Goal: Information Seeking & Learning: Check status

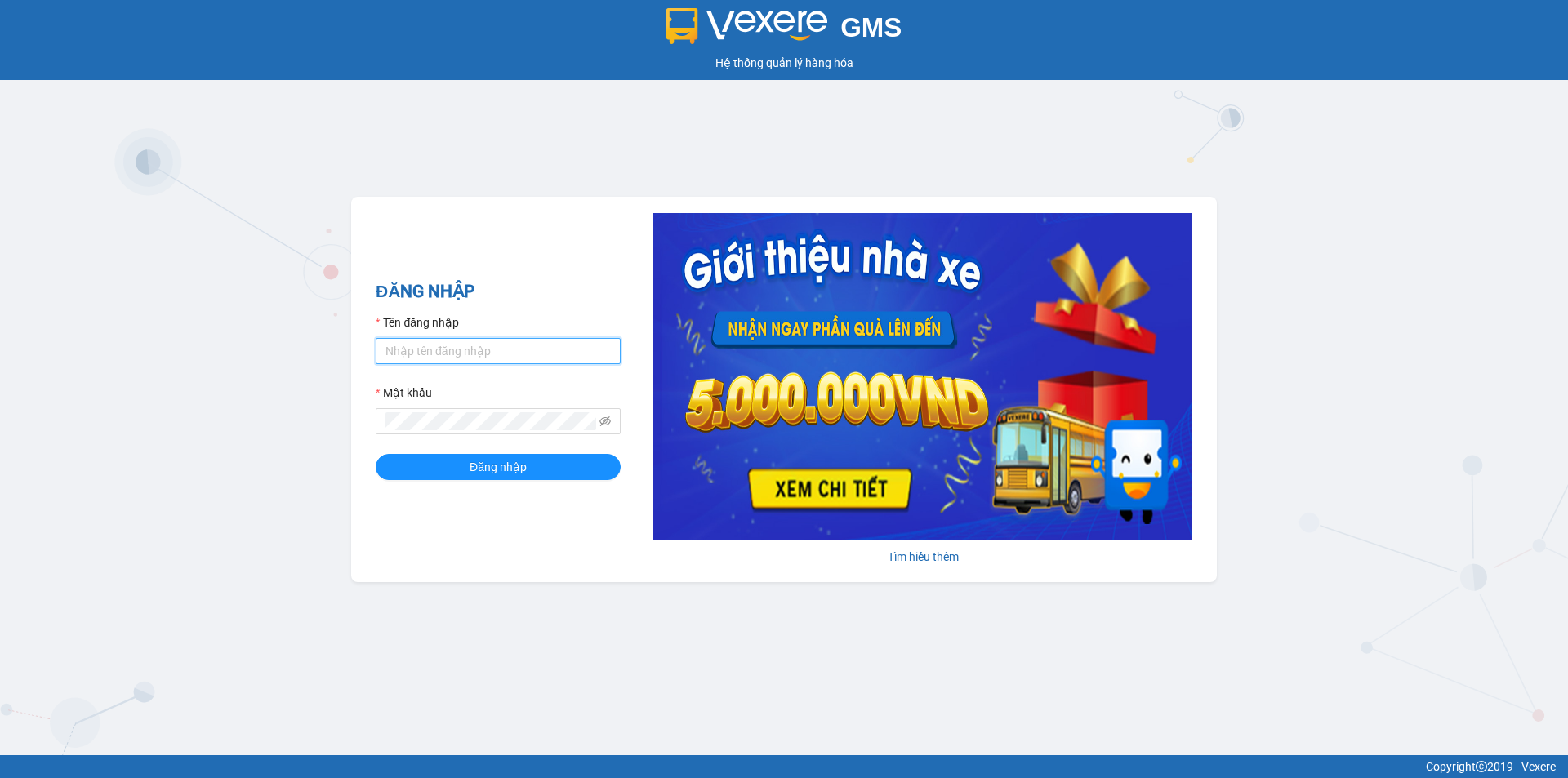
click at [478, 364] on input "Tên đăng nhập" at bounding box center [498, 350] width 245 height 26
type input "namthhhhn.saoviet"
click at [375, 454] on button "Đăng nhập" at bounding box center [498, 467] width 245 height 26
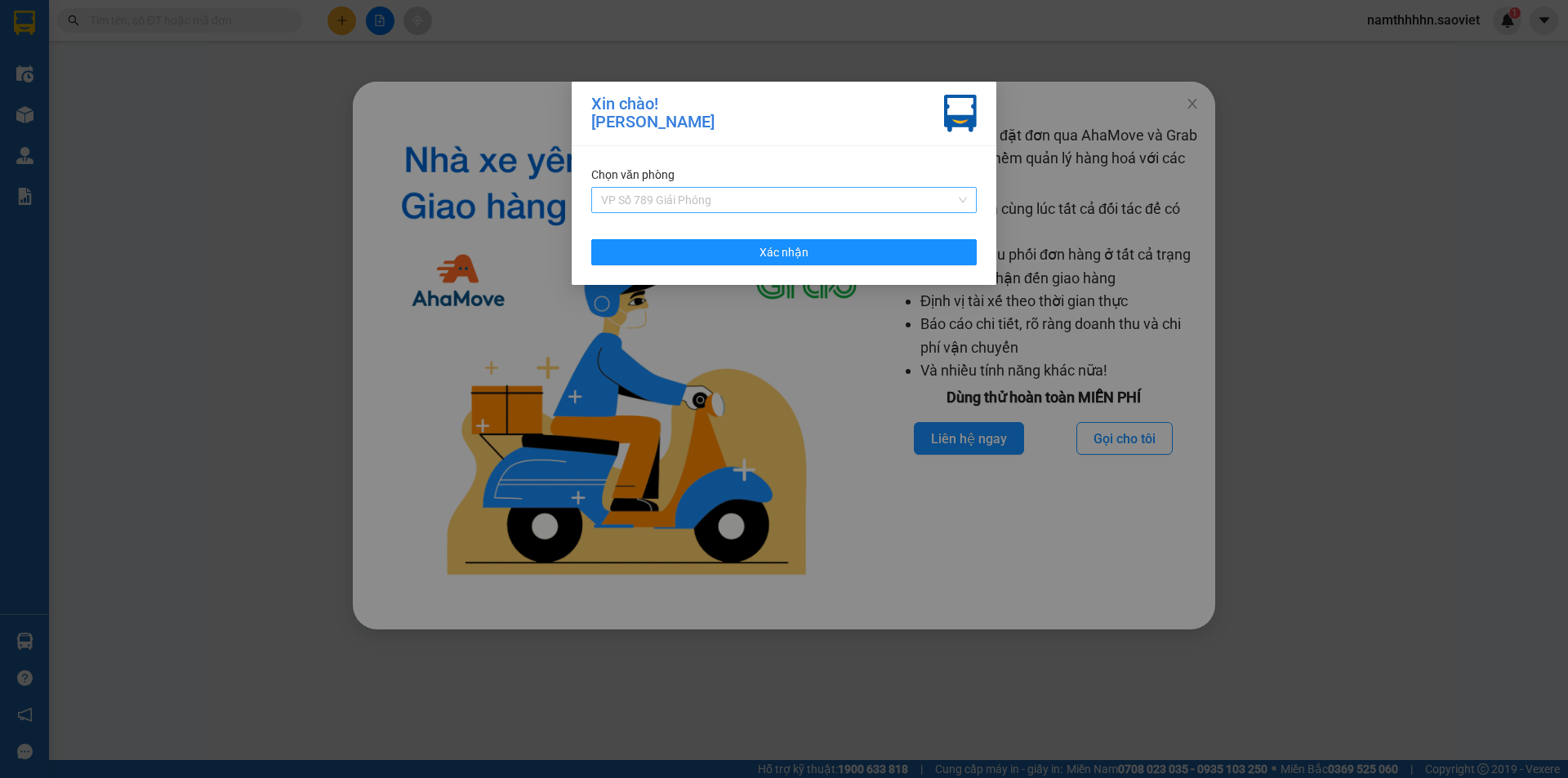
click at [768, 190] on span "VP Số 789 Giải Phóng" at bounding box center [784, 200] width 366 height 25
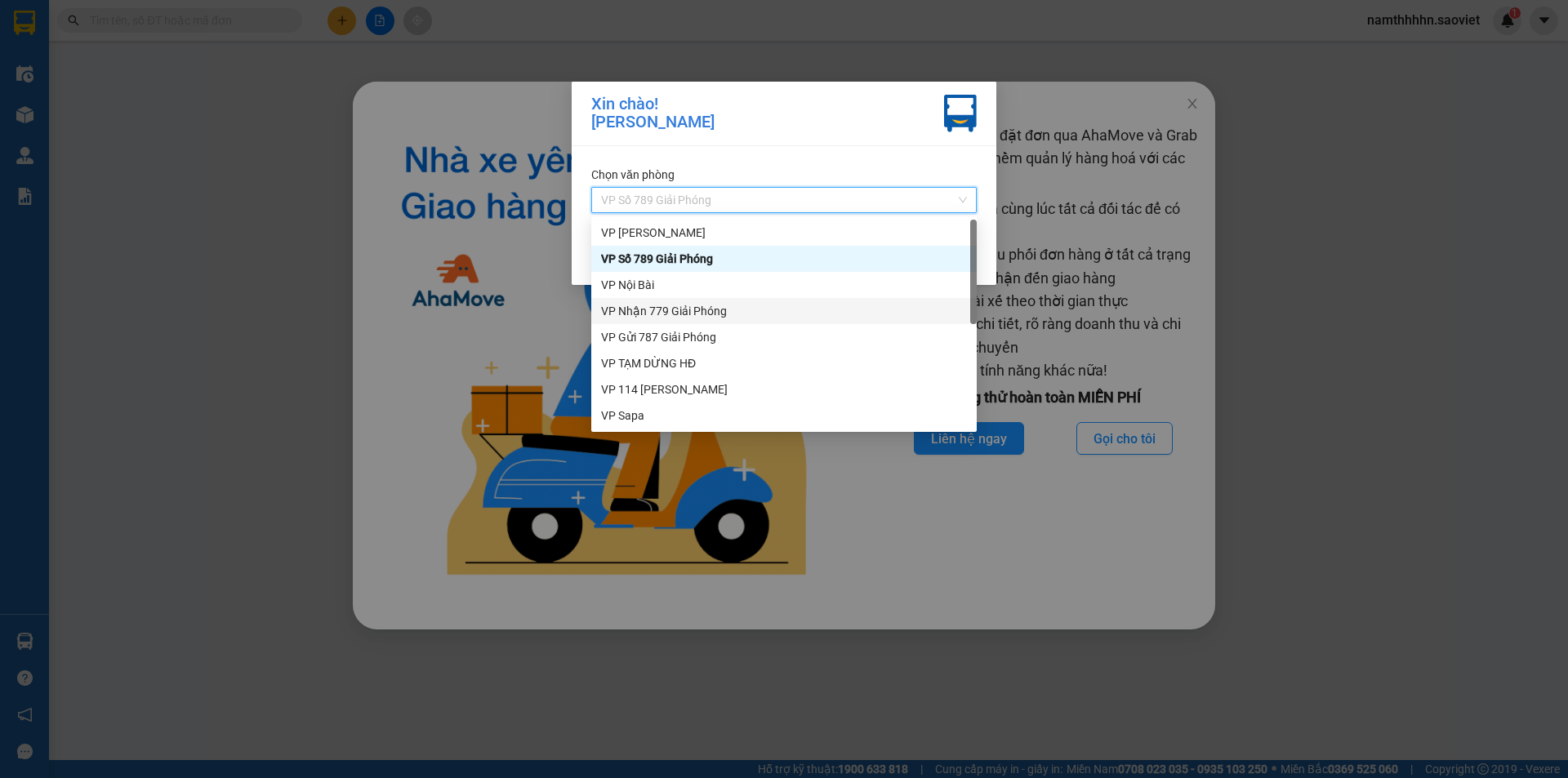
click at [731, 314] on div "VP Nhận 779 Giải Phóng" at bounding box center [784, 311] width 366 height 18
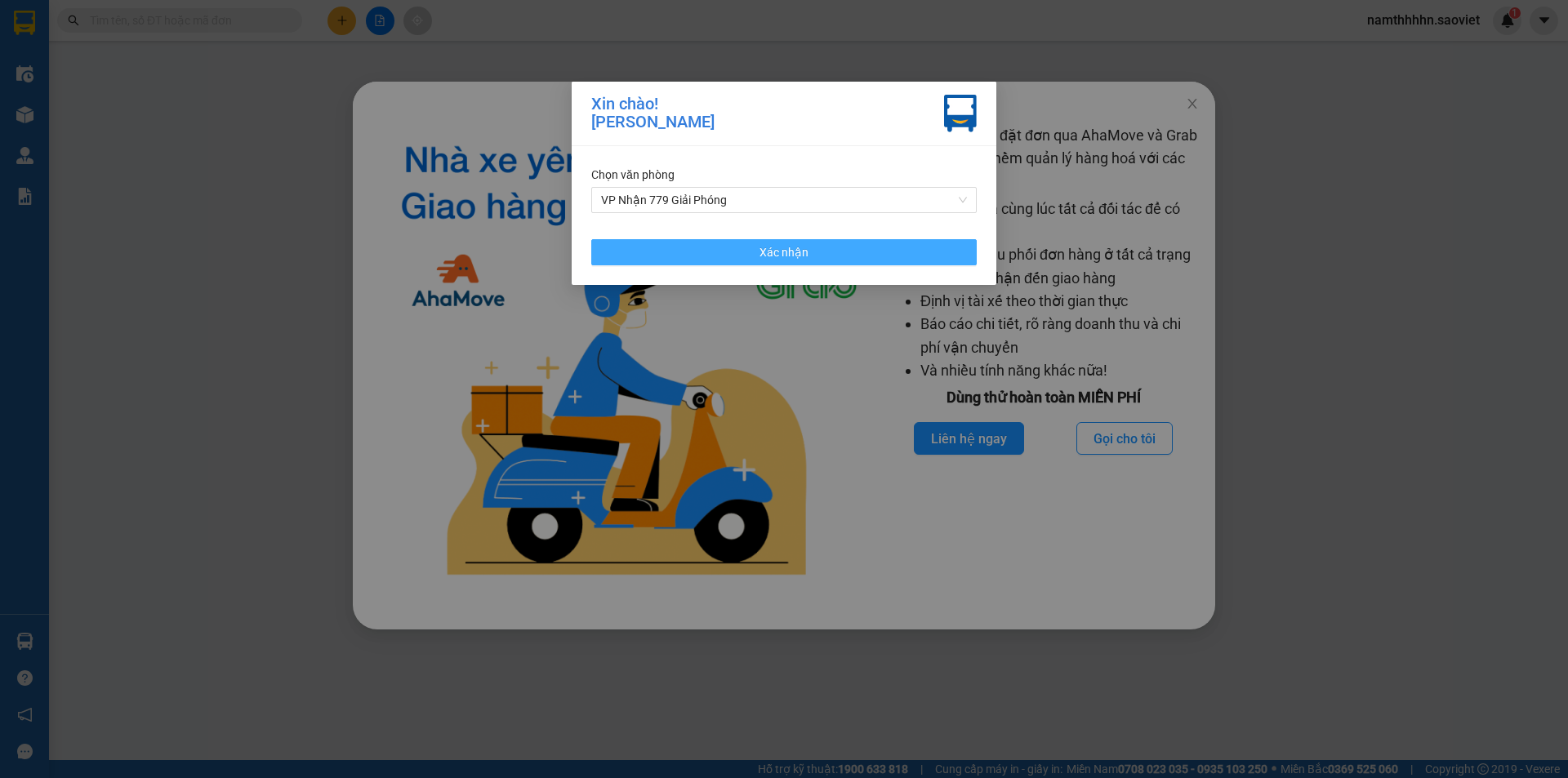
click at [760, 264] on button "Xác nhận" at bounding box center [784, 252] width 386 height 26
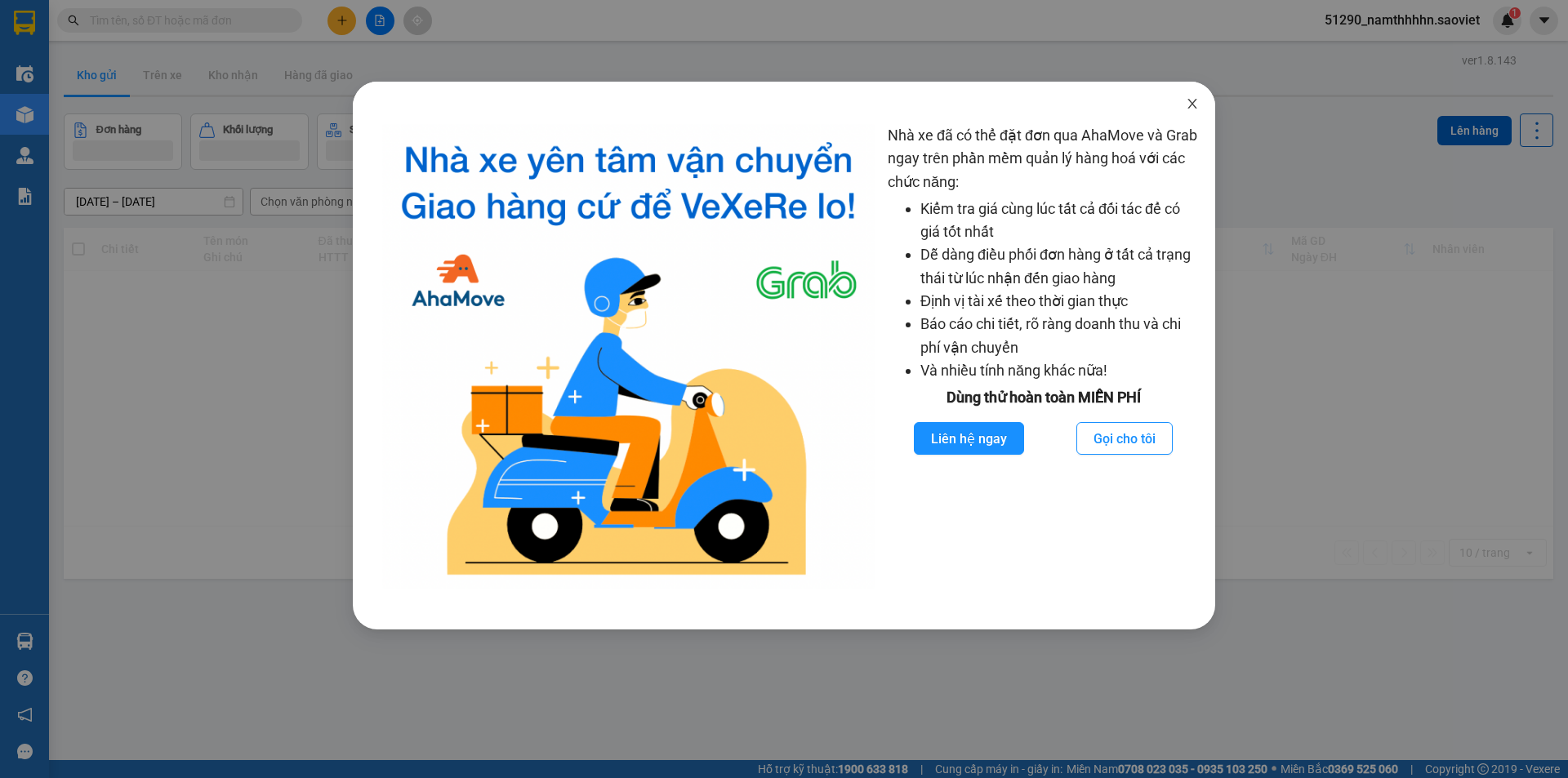
click at [1201, 100] on span "Close" at bounding box center [1193, 105] width 46 height 46
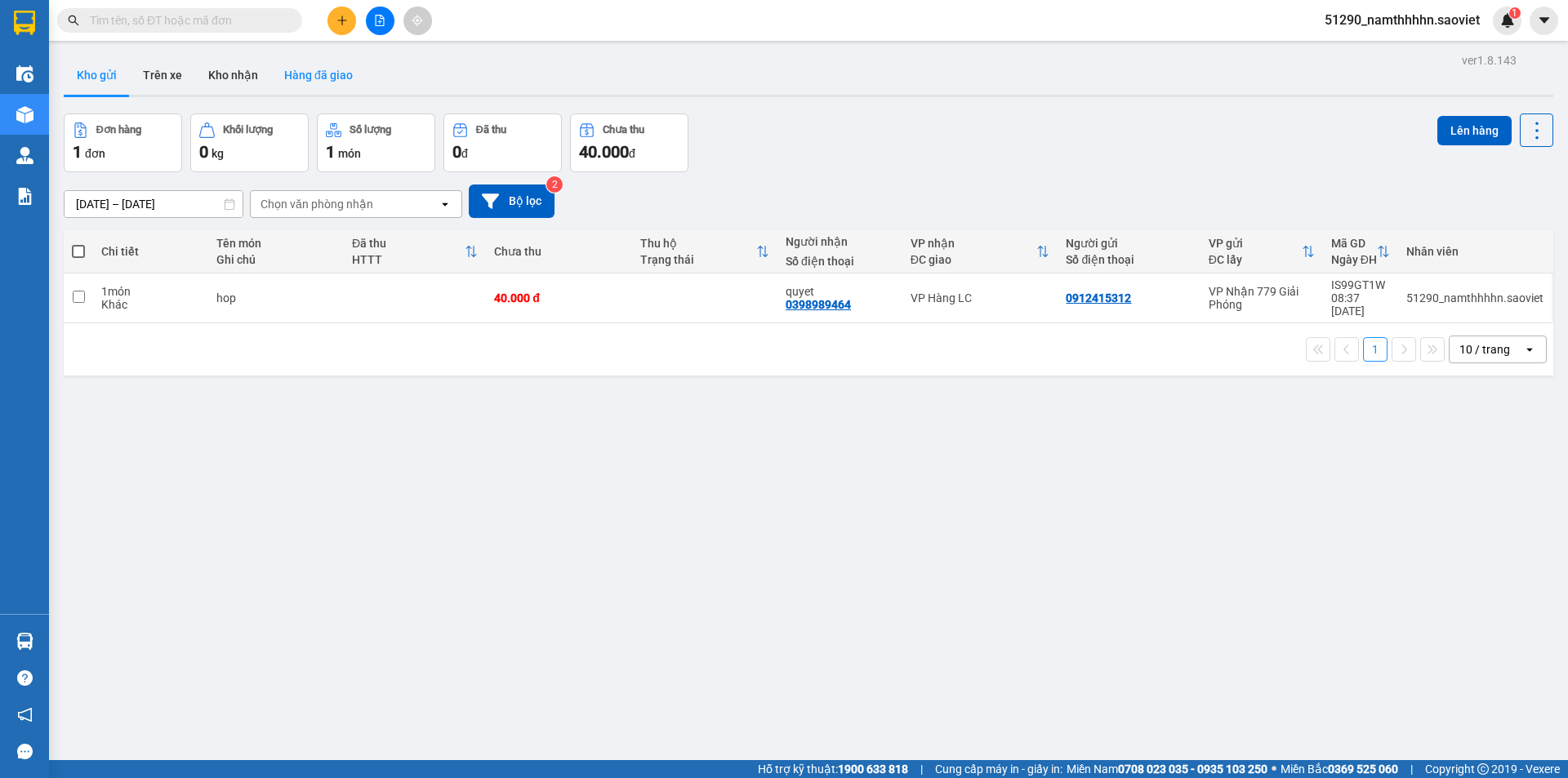
click at [353, 63] on button "Hàng đã giao" at bounding box center [318, 75] width 95 height 39
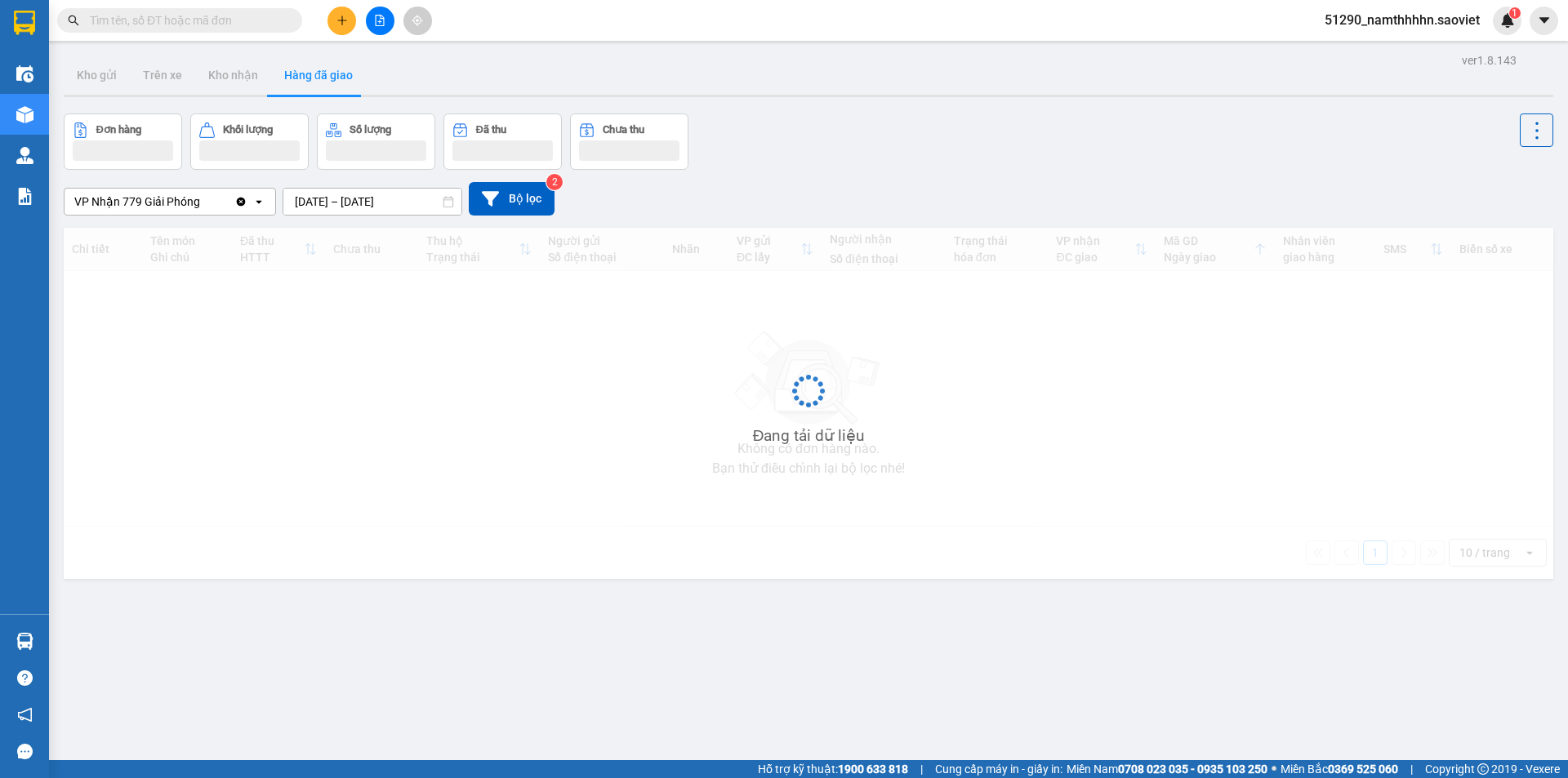
click at [387, 198] on input "12/09/2025 – 14/09/2025" at bounding box center [373, 202] width 178 height 26
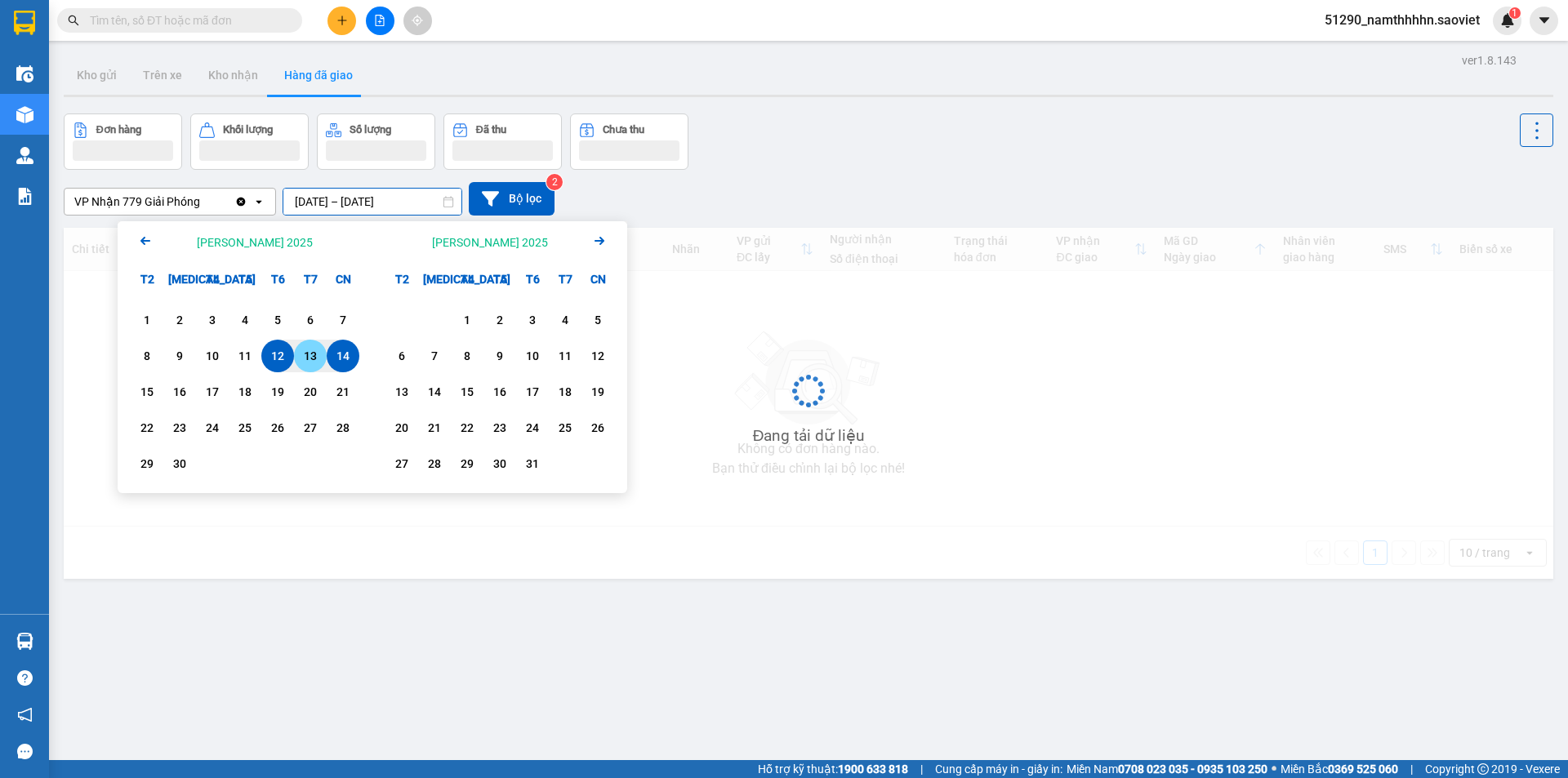
click at [308, 351] on div "13" at bounding box center [310, 355] width 23 height 19
type input "13/09/2025 – 13/09/2025"
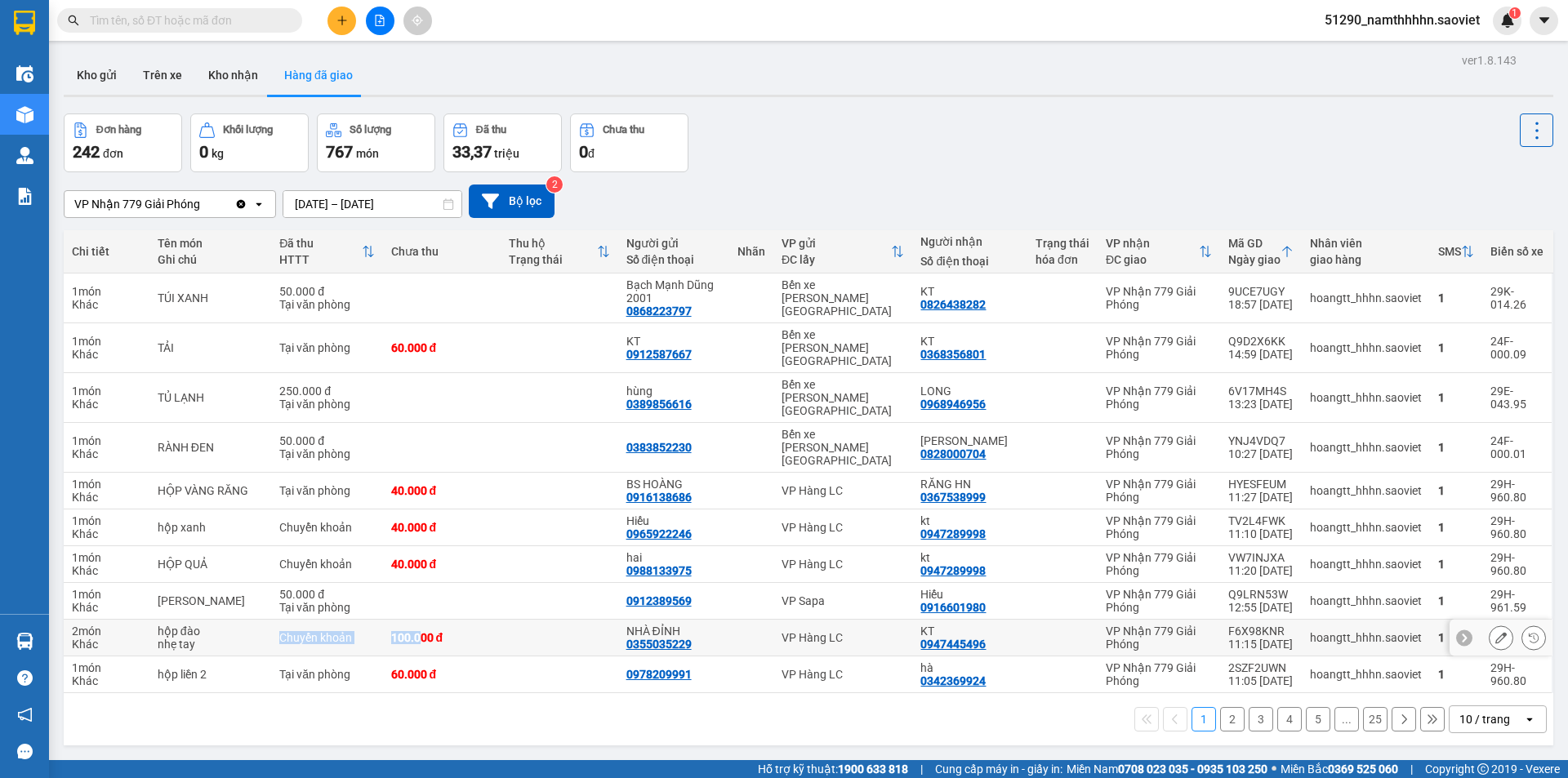
drag, startPoint x: 263, startPoint y: 598, endPoint x: 408, endPoint y: 611, distance: 145.6
click at [408, 619] on tr "2 món Khác hộp đào nhẹ tay Chuyển khoản 100.000 đ NHÀ ĐỈNH 0355035229 VP Hàng L…" at bounding box center [808, 638] width 1490 height 37
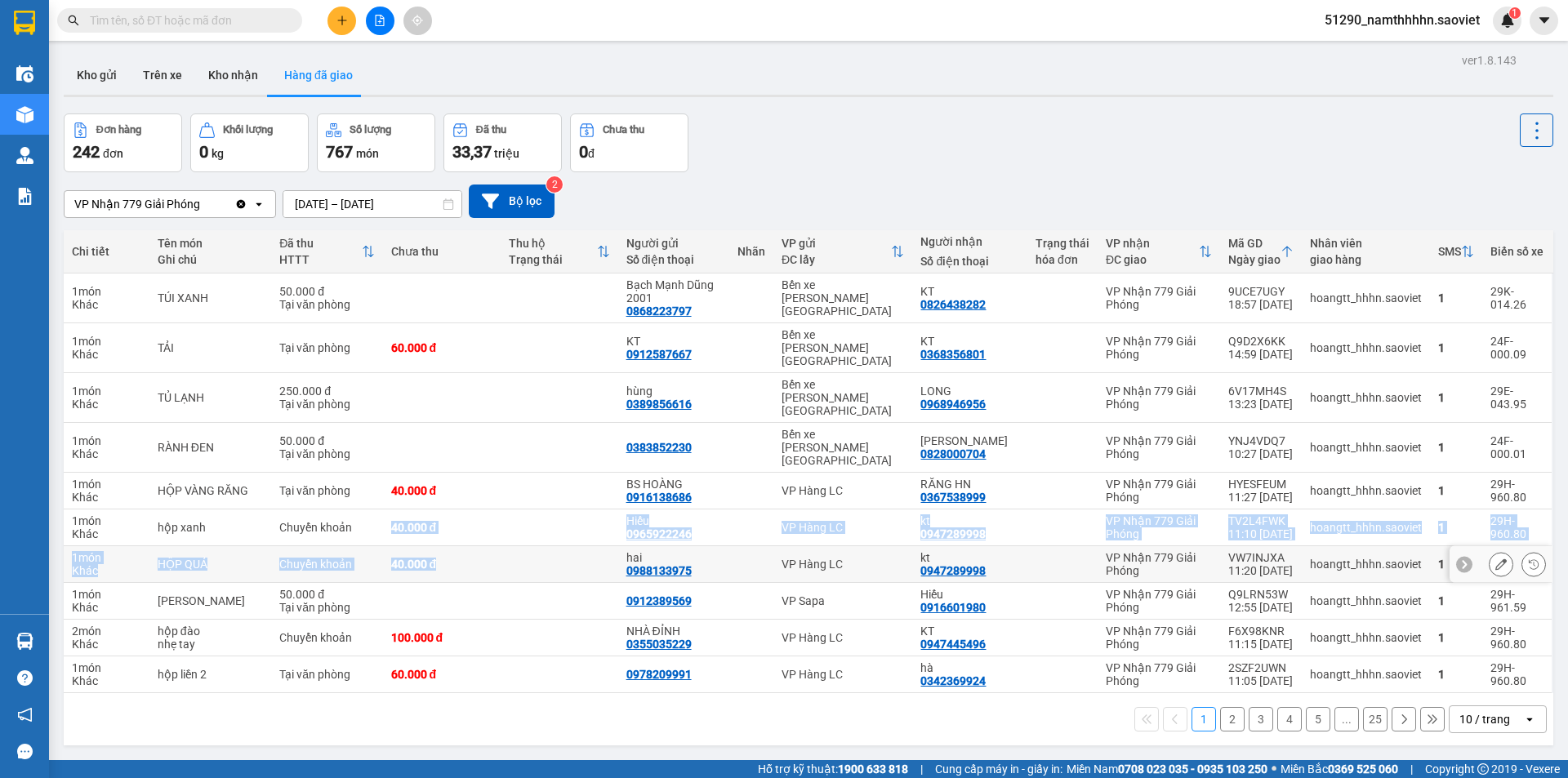
drag, startPoint x: 374, startPoint y: 486, endPoint x: 455, endPoint y: 509, distance: 84.2
click at [455, 509] on tbody "1 món Khác TÚI XANH 50.000 đ Tại văn phòng Bạch Mạnh Dũng 2001 0868223797 Bến x…" at bounding box center [808, 483] width 1490 height 419
click at [1220, 707] on button "2" at bounding box center [1232, 719] width 25 height 25
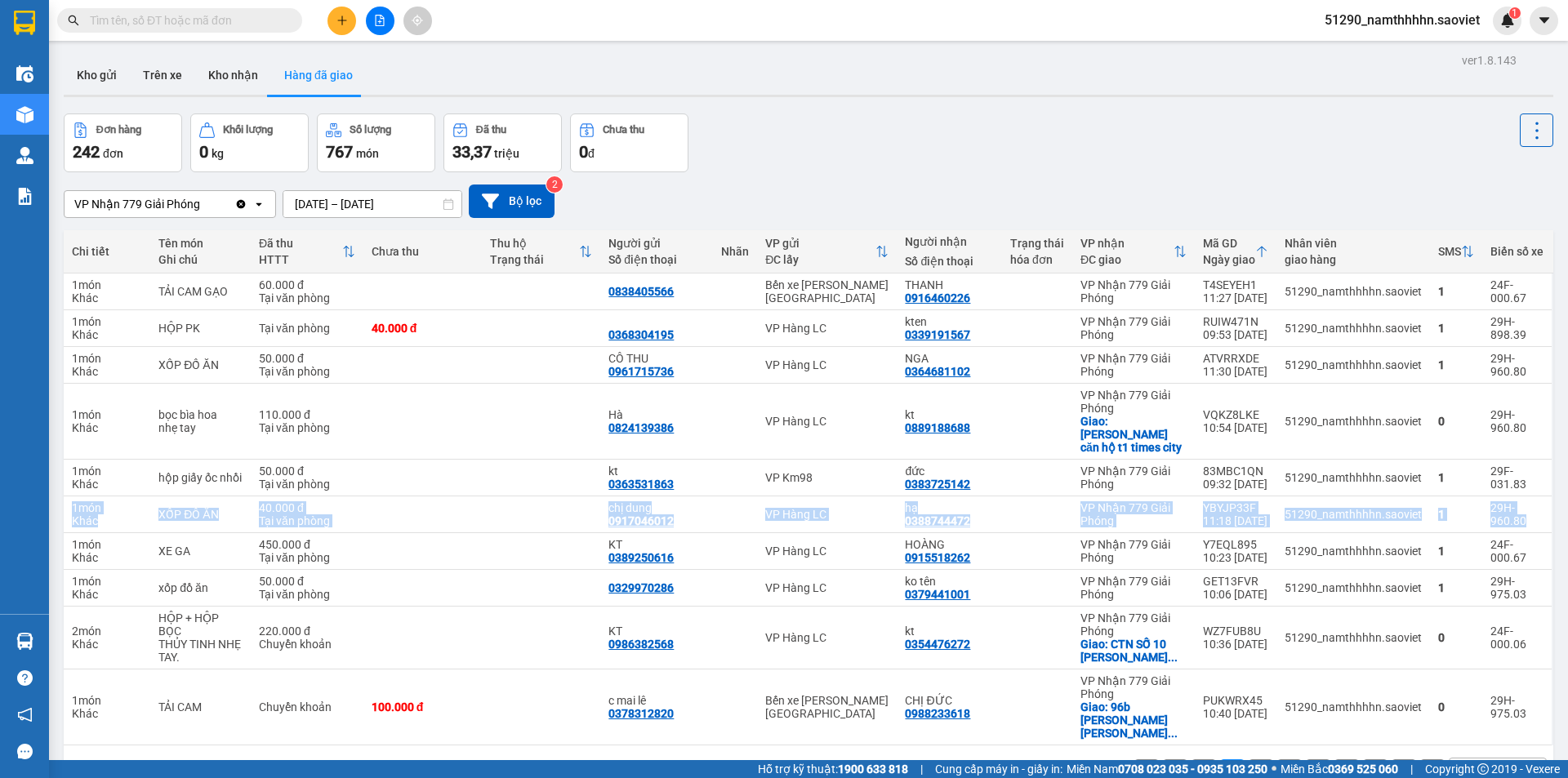
click at [1192, 759] on button "1" at bounding box center [1204, 771] width 25 height 25
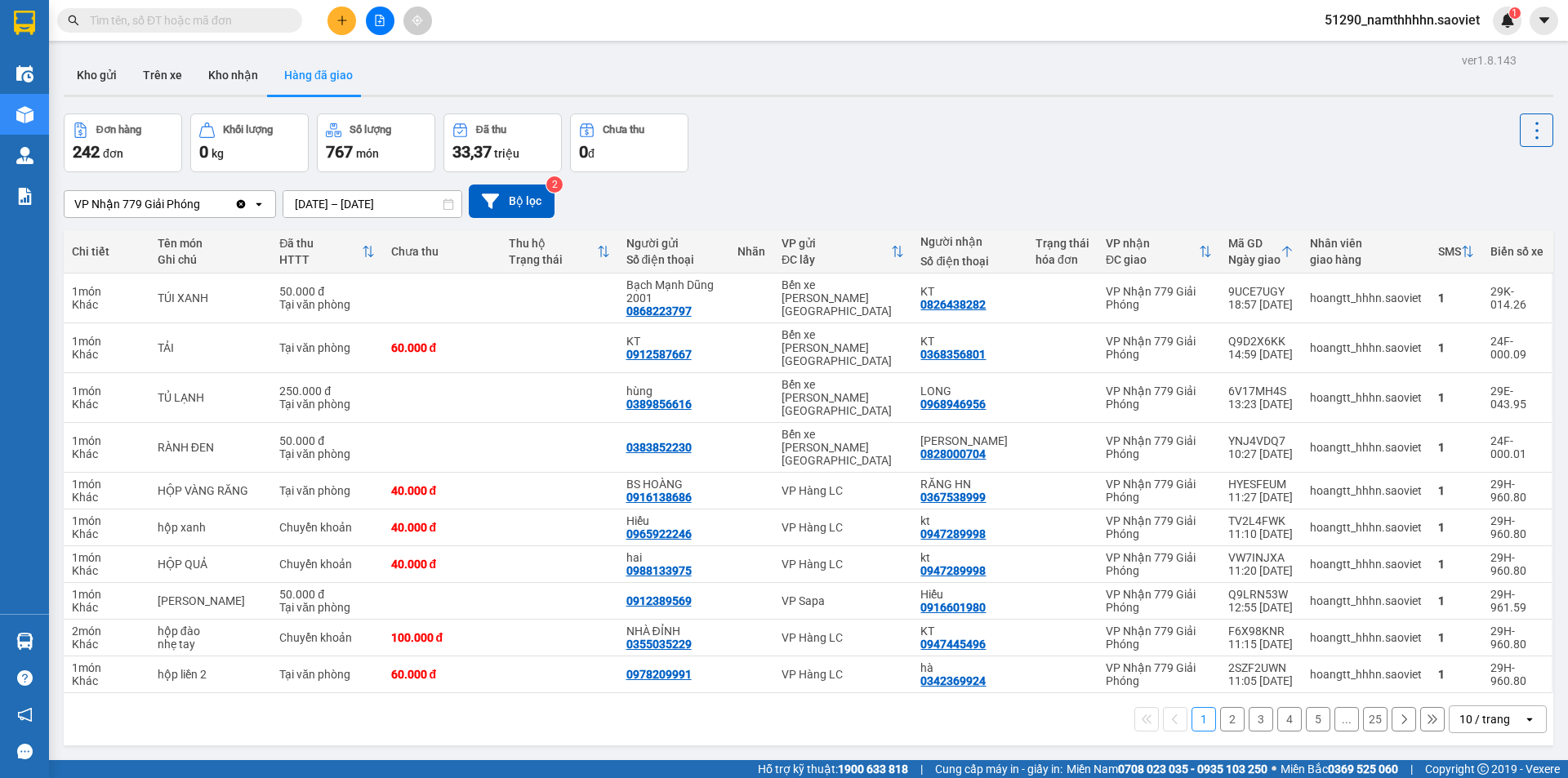
click at [1086, 138] on div "Đơn hàng 242 đơn Khối lượng 0 kg Số lượng 767 món Đã thu 33,37 triệu Chưa thu 0…" at bounding box center [808, 143] width 1490 height 59
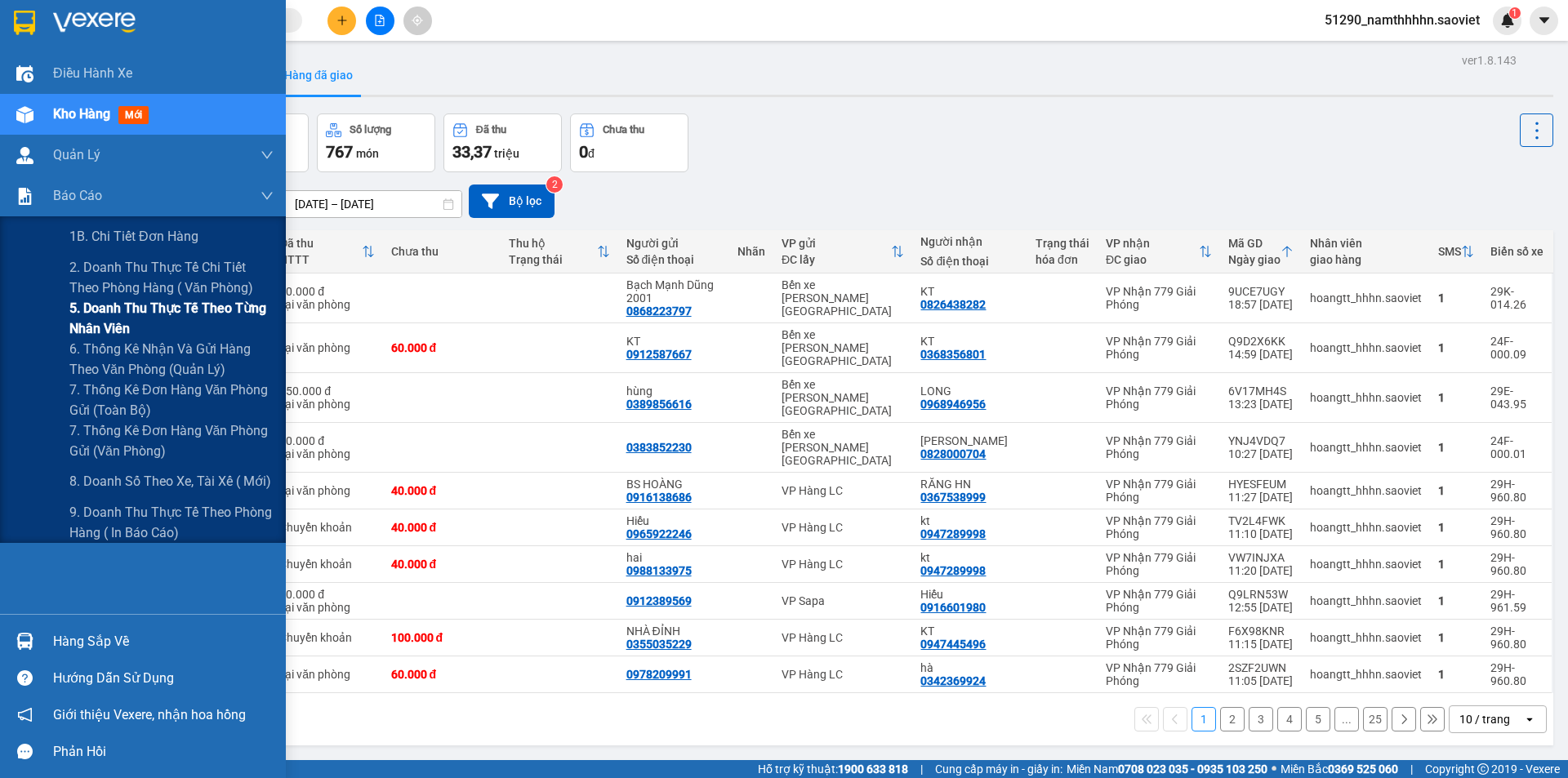
click at [167, 324] on span "5. Doanh thu thực tế theo từng nhân viên" at bounding box center [172, 318] width 204 height 40
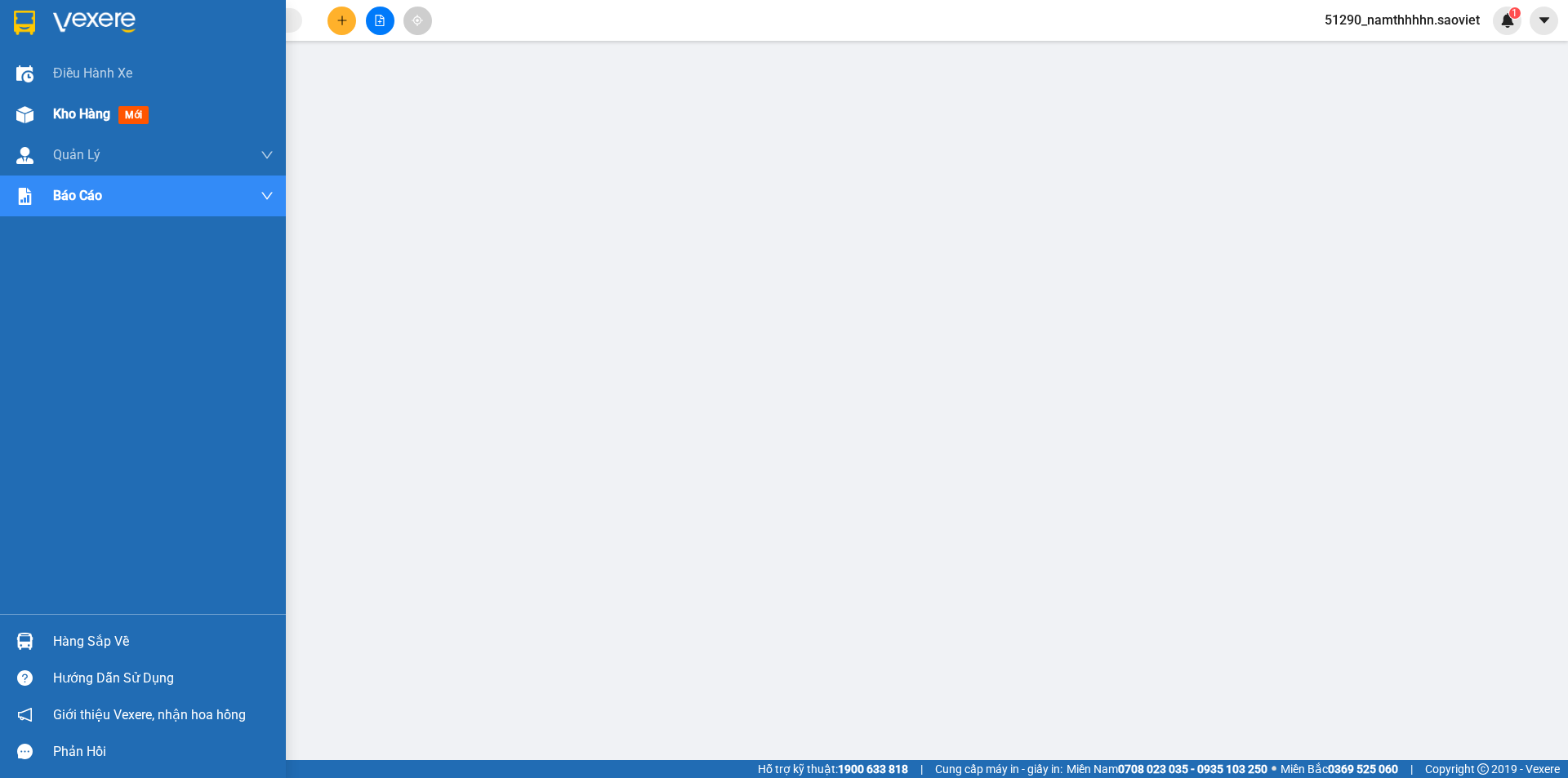
click at [95, 120] on span "Kho hàng" at bounding box center [82, 114] width 57 height 16
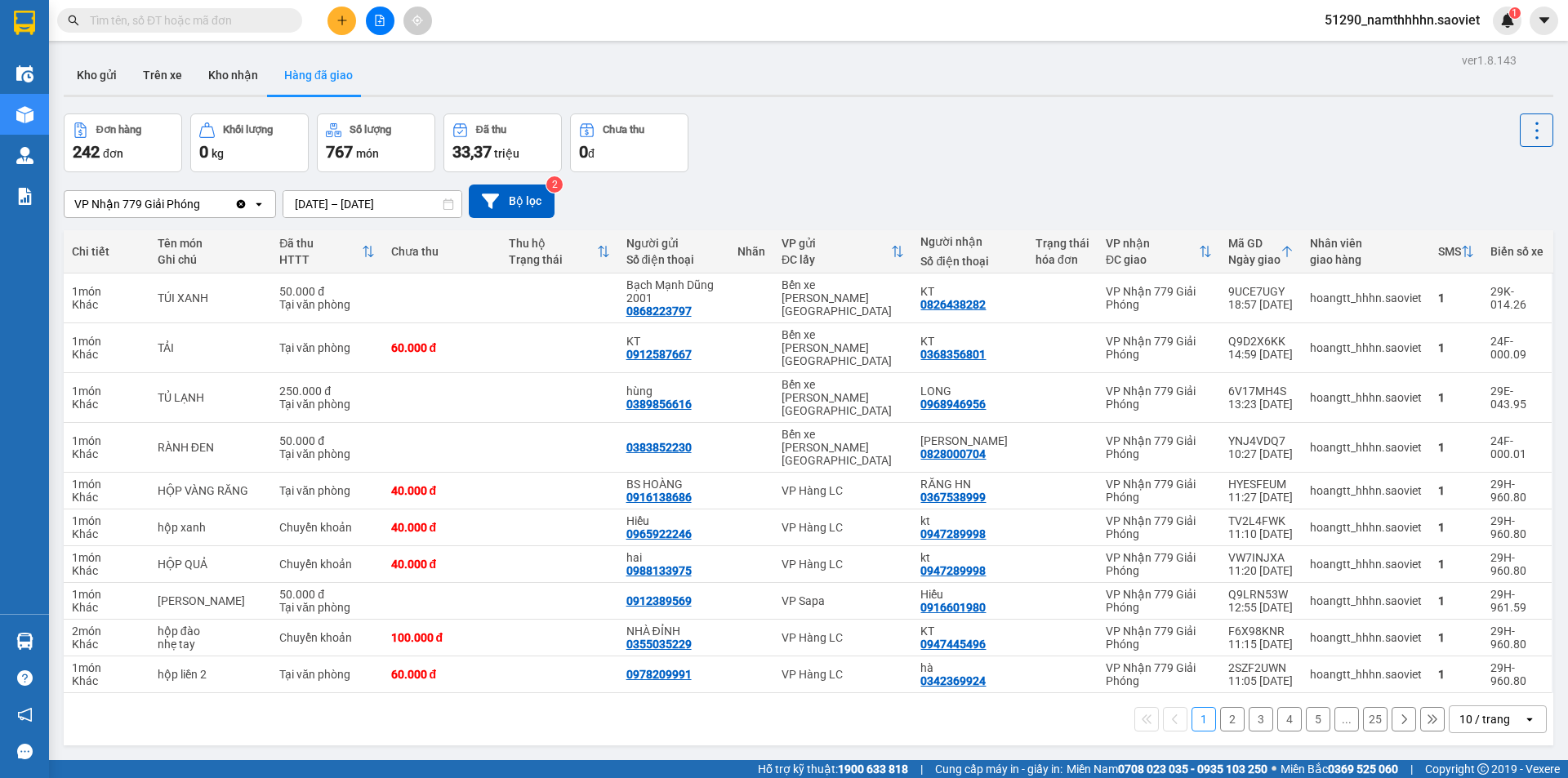
click at [1461, 711] on div "10 / trang" at bounding box center [1484, 719] width 50 height 17
click at [1482, 648] on span "100 / trang" at bounding box center [1479, 644] width 59 height 17
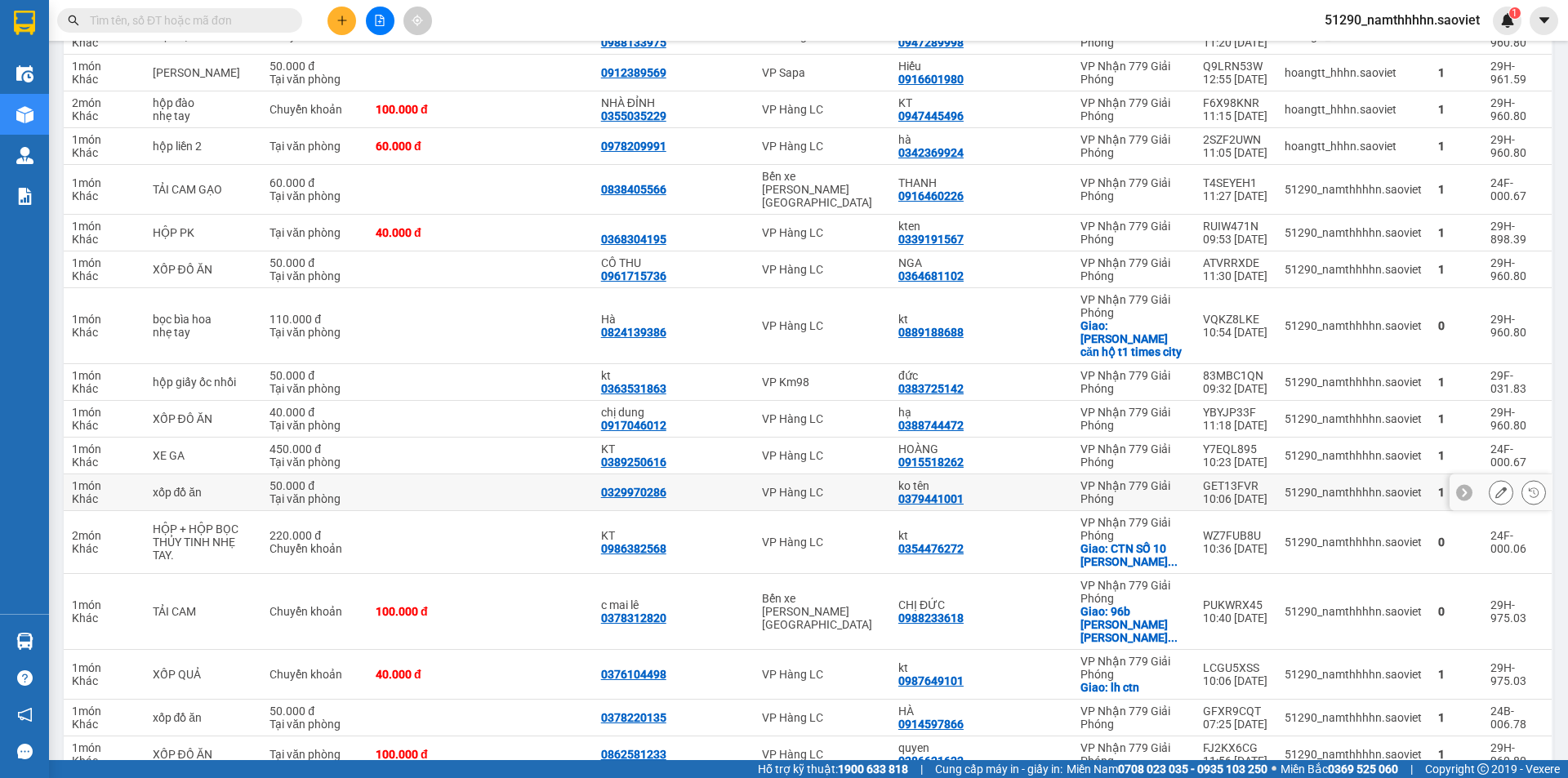
scroll to position [544, 0]
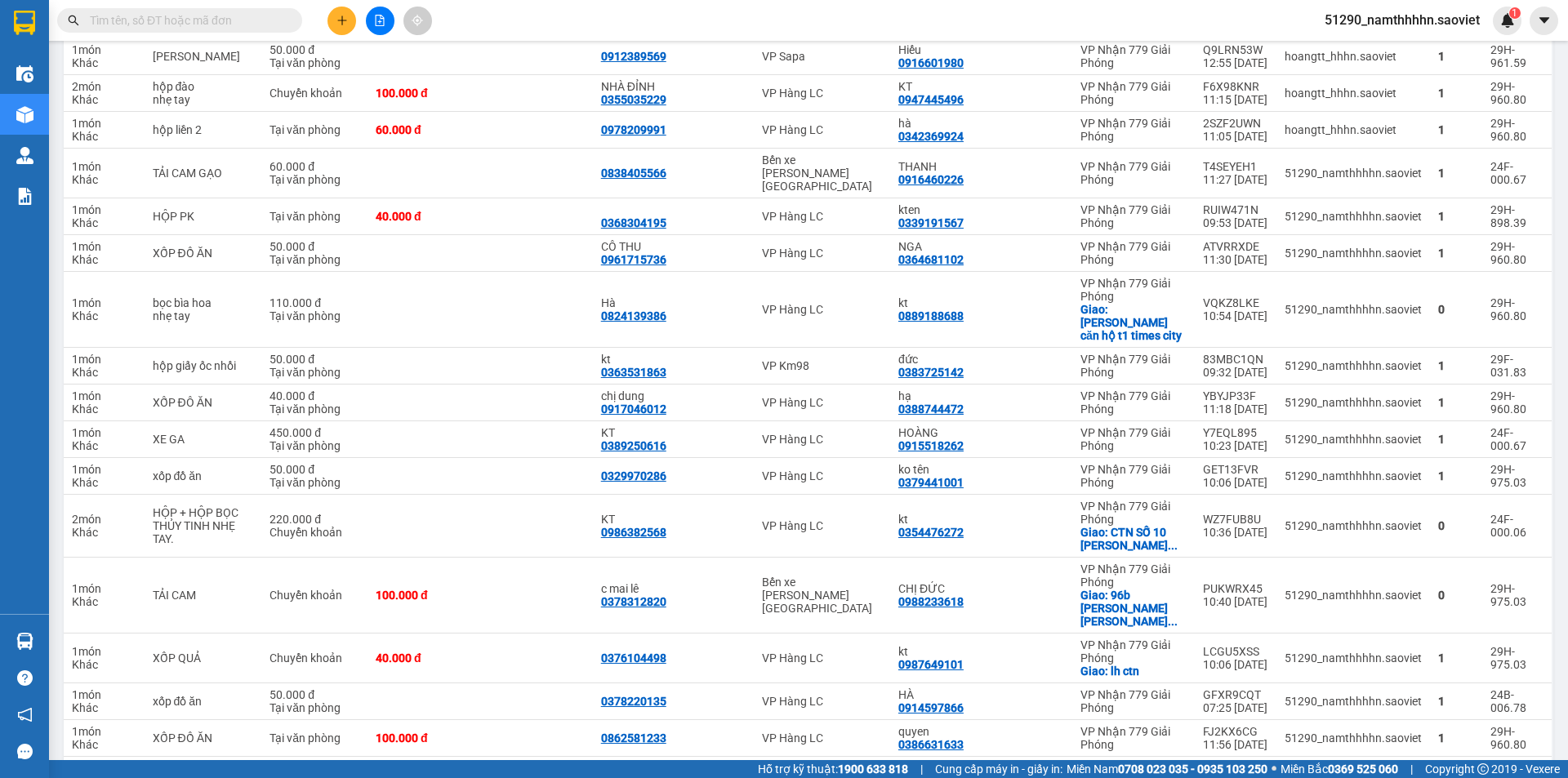
click at [252, 13] on input "text" at bounding box center [186, 20] width 193 height 18
